Goal: Task Accomplishment & Management: Use online tool/utility

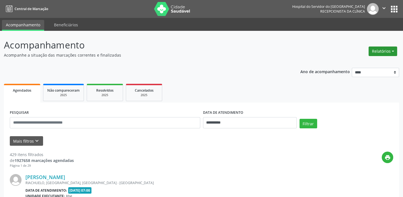
click at [383, 51] on button "Relatórios" at bounding box center [383, 51] width 29 height 10
click at [365, 62] on link "Agendamentos" at bounding box center [367, 63] width 60 height 8
click at [383, 48] on button "Relatórios" at bounding box center [383, 51] width 29 height 10
click at [363, 62] on link "Agendamentos" at bounding box center [367, 63] width 60 height 8
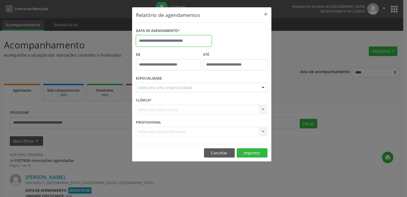
click at [151, 40] on input "text" at bounding box center [174, 40] width 76 height 11
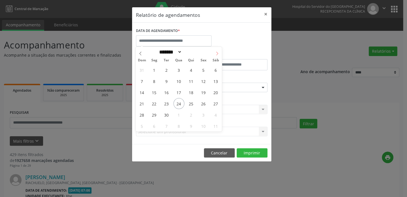
click at [215, 53] on icon at bounding box center [217, 53] width 4 height 4
select select "*"
click at [180, 71] on span "1" at bounding box center [179, 69] width 11 height 11
type input "**********"
click at [181, 68] on span "1" at bounding box center [179, 69] width 11 height 11
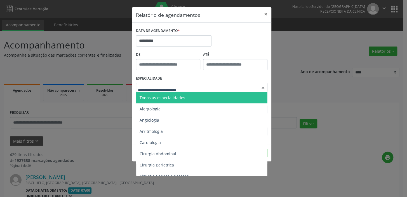
click at [179, 98] on span "Todas as especialidades" at bounding box center [163, 97] width 46 height 5
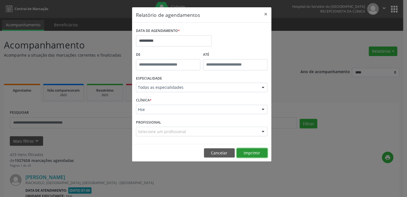
click at [248, 149] on button "Imprimir" at bounding box center [252, 153] width 31 height 10
